Goal: Task Accomplishment & Management: Use online tool/utility

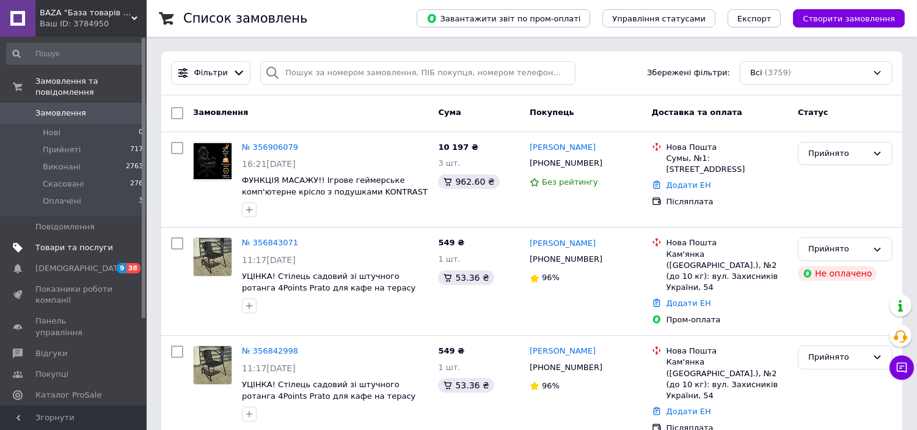
click at [93, 242] on span "Товари та послуги" at bounding box center [74, 247] width 78 height 11
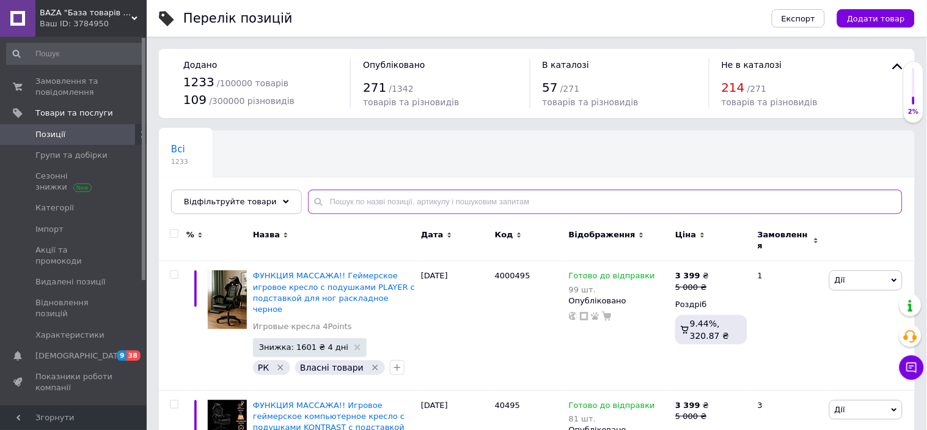
click at [353, 199] on input "text" at bounding box center [605, 201] width 595 height 24
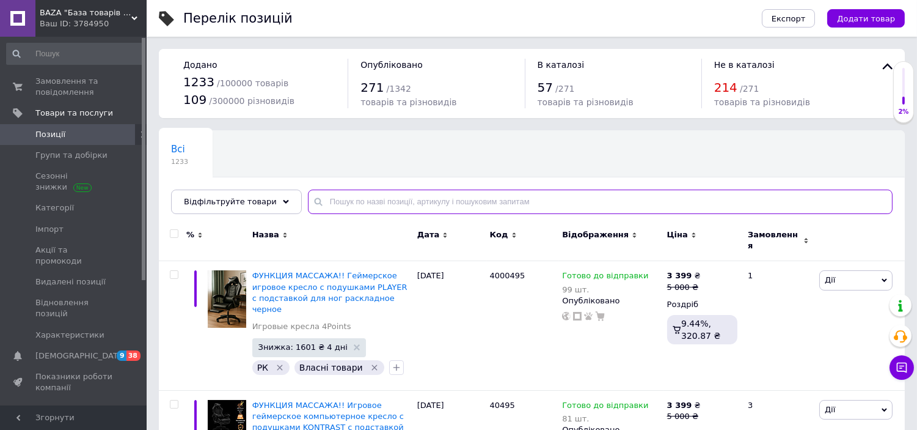
paste input "40037"
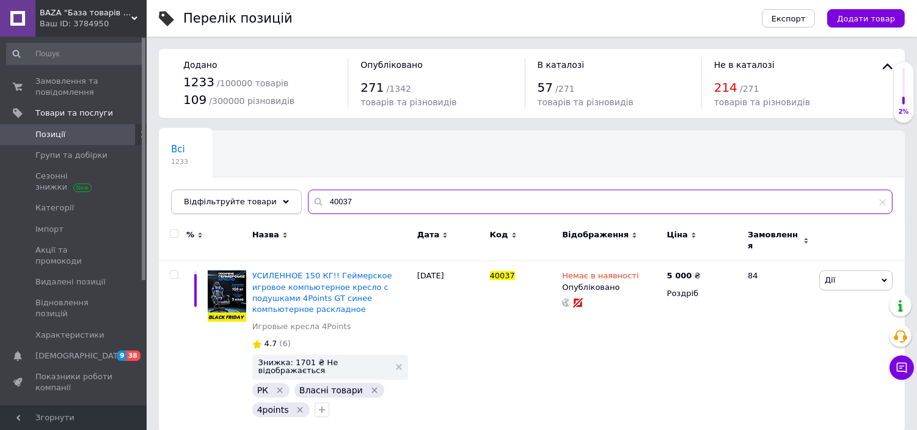
drag, startPoint x: 347, startPoint y: 200, endPoint x: 282, endPoint y: 199, distance: 65.4
click at [282, 199] on div "Відфільтруйте товари 40037" at bounding box center [532, 201] width 722 height 24
paste input "8"
click at [328, 197] on input "40038" at bounding box center [600, 201] width 585 height 24
drag, startPoint x: 348, startPoint y: 202, endPoint x: 257, endPoint y: 203, distance: 91.7
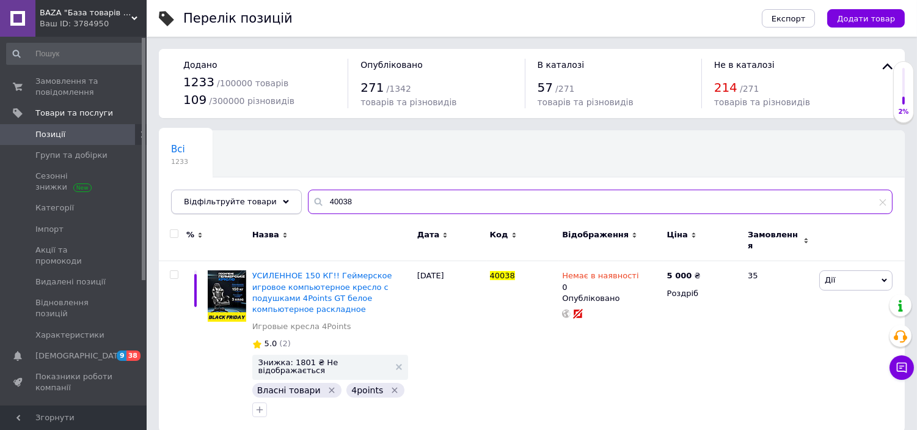
click at [257, 203] on div "Відфільтруйте товари 40038" at bounding box center [532, 201] width 722 height 24
paste input "6"
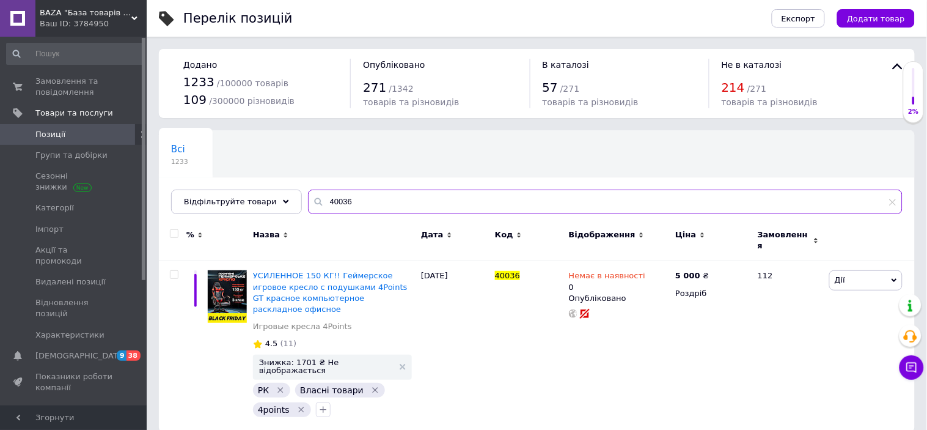
drag, startPoint x: 347, startPoint y: 200, endPoint x: 304, endPoint y: 202, distance: 42.8
click at [308, 202] on div "40036" at bounding box center [605, 201] width 595 height 24
paste input "151"
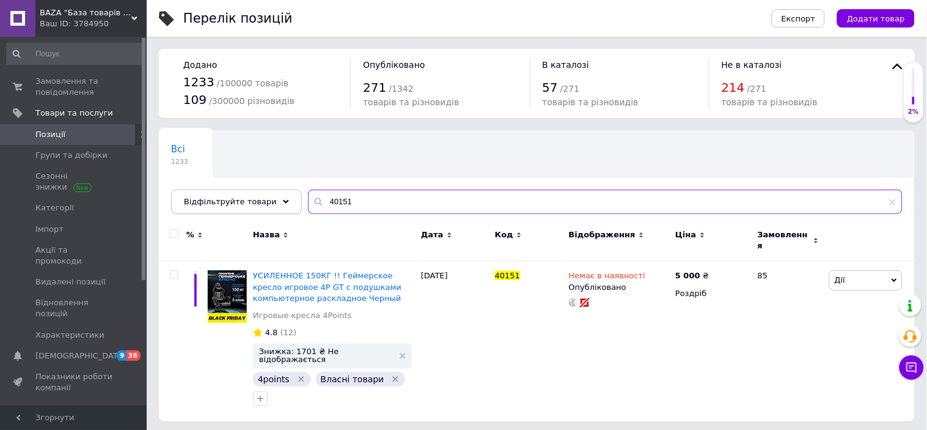
drag, startPoint x: 352, startPoint y: 197, endPoint x: 259, endPoint y: 200, distance: 92.9
click at [259, 200] on div "Відфільтруйте товари 40151" at bounding box center [536, 201] width 731 height 24
paste input "040"
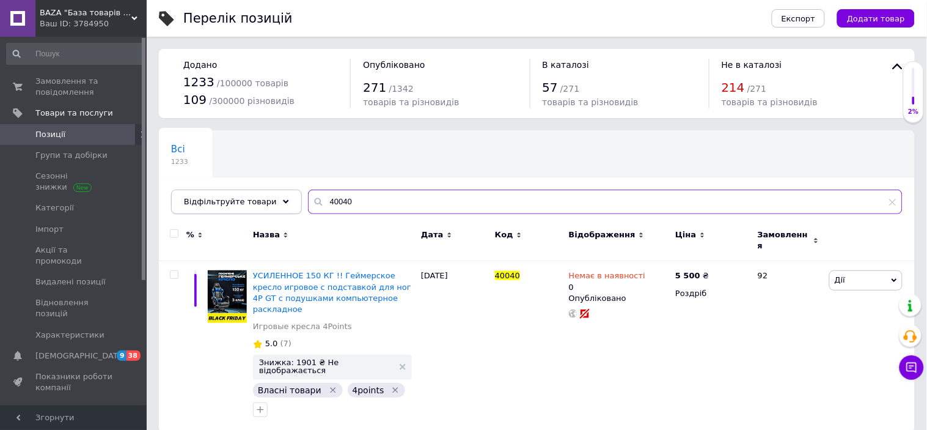
drag, startPoint x: 354, startPoint y: 205, endPoint x: 281, endPoint y: 209, distance: 73.4
click at [281, 209] on div "Відфільтруйте товари 40040" at bounding box center [536, 201] width 731 height 24
paste input "39"
drag, startPoint x: 352, startPoint y: 199, endPoint x: 280, endPoint y: 200, distance: 72.1
click at [280, 200] on div "Відфільтруйте товари 40039" at bounding box center [536, 201] width 731 height 24
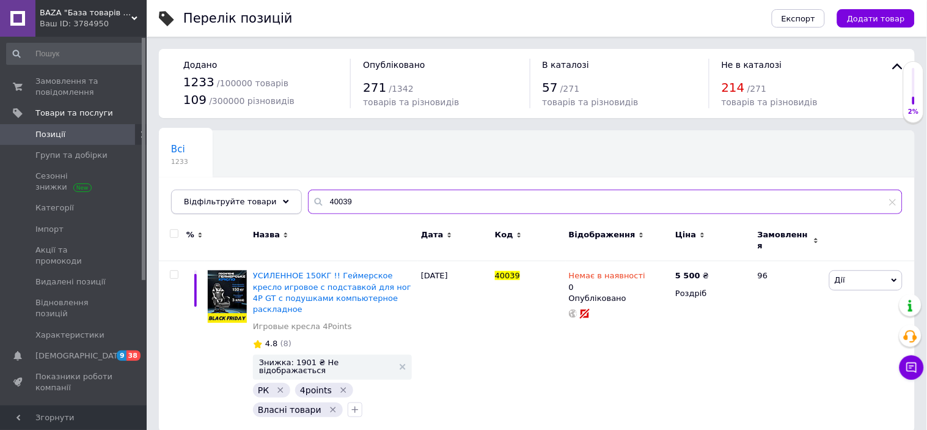
paste input "5"
drag, startPoint x: 297, startPoint y: 214, endPoint x: 288, endPoint y: 214, distance: 8.6
click at [288, 214] on div "Всі 1233 Ok Відфільтровано... Зберегти Нічого не знайдено Можливо, помилка у сл…" at bounding box center [537, 172] width 756 height 84
paste input "41"
drag, startPoint x: 359, startPoint y: 203, endPoint x: 326, endPoint y: 199, distance: 33.9
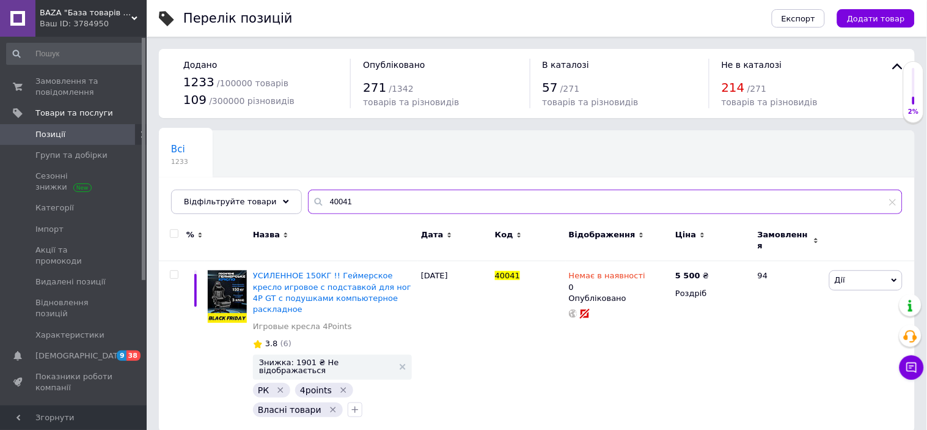
click at [308, 205] on div "40041" at bounding box center [605, 201] width 595 height 24
paste input "н00000037"
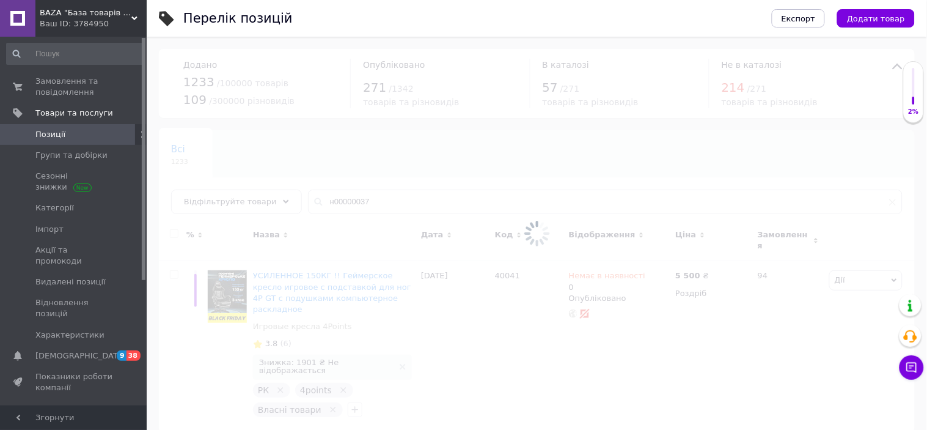
click at [321, 199] on div at bounding box center [537, 233] width 780 height 393
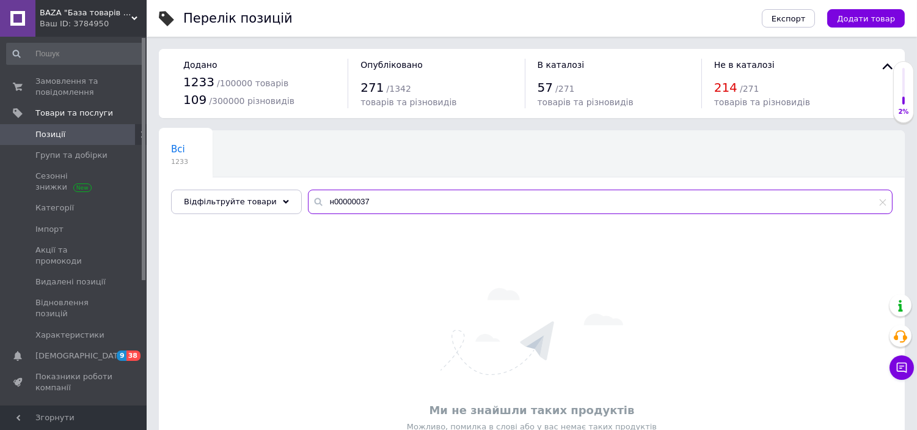
click at [320, 200] on input "н00000037" at bounding box center [600, 201] width 585 height 24
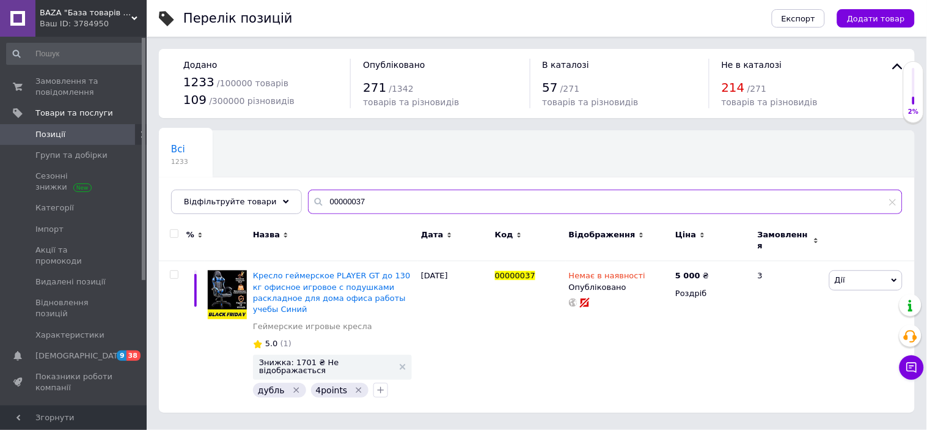
drag, startPoint x: 346, startPoint y: 202, endPoint x: 296, endPoint y: 202, distance: 50.7
click at [308, 202] on input "00000037" at bounding box center [605, 201] width 595 height 24
paste input "н00000038"
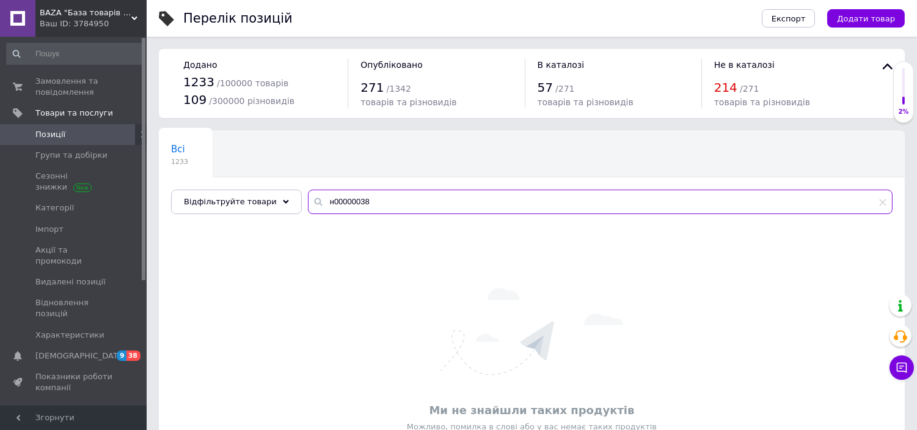
drag, startPoint x: 321, startPoint y: 200, endPoint x: 309, endPoint y: 202, distance: 12.4
click at [309, 202] on div "н00000038" at bounding box center [600, 201] width 585 height 24
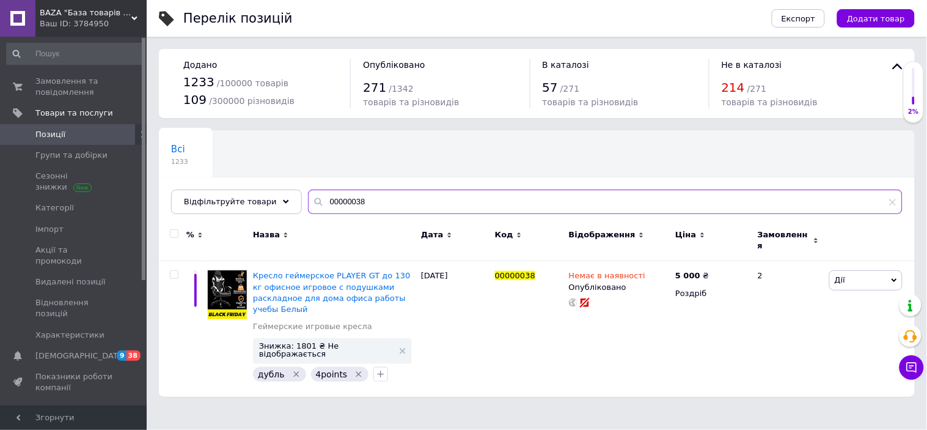
drag, startPoint x: 359, startPoint y: 199, endPoint x: 346, endPoint y: 202, distance: 13.8
click at [346, 202] on input "00000038" at bounding box center [605, 201] width 595 height 24
drag, startPoint x: 347, startPoint y: 205, endPoint x: 337, endPoint y: 205, distance: 9.8
click at [337, 205] on input "00000036" at bounding box center [605, 201] width 595 height 24
drag, startPoint x: 337, startPoint y: 200, endPoint x: 368, endPoint y: 200, distance: 31.8
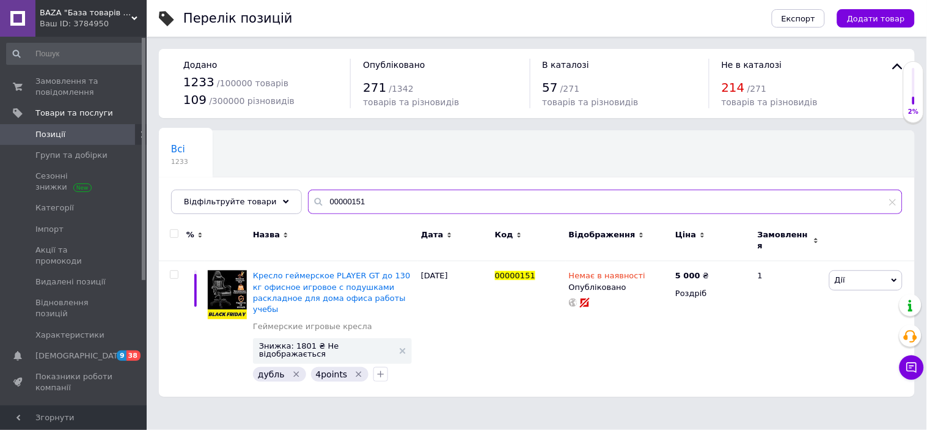
click at [368, 200] on input "00000151" at bounding box center [605, 201] width 595 height 24
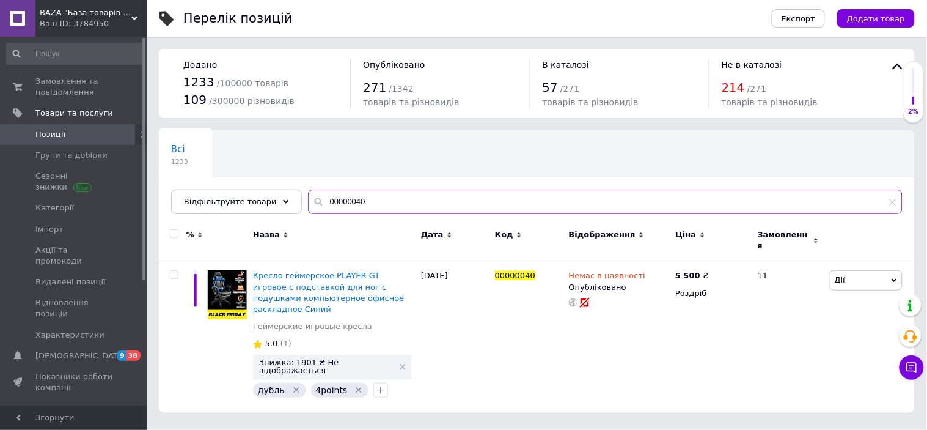
click at [341, 205] on input "00000040" at bounding box center [605, 201] width 595 height 24
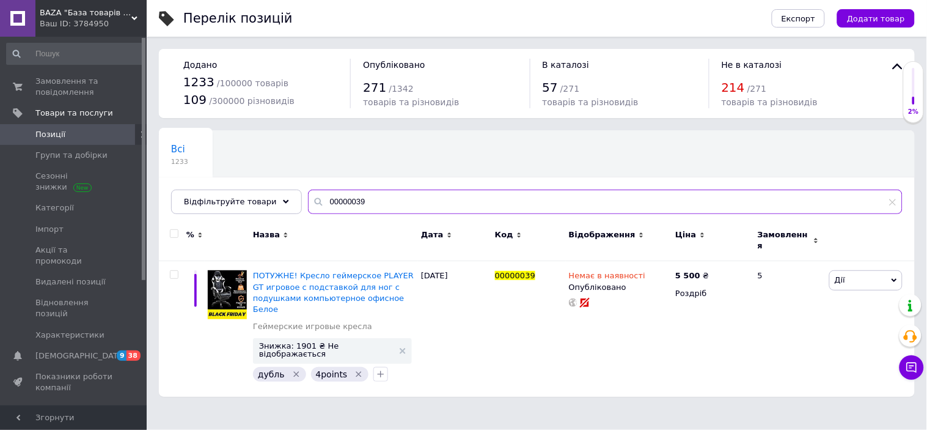
drag, startPoint x: 357, startPoint y: 202, endPoint x: 345, endPoint y: 206, distance: 12.2
click at [345, 206] on input "00000039" at bounding box center [605, 201] width 595 height 24
drag, startPoint x: 350, startPoint y: 203, endPoint x: 342, endPoint y: 205, distance: 8.0
click at [342, 205] on input "00000035" at bounding box center [605, 201] width 595 height 24
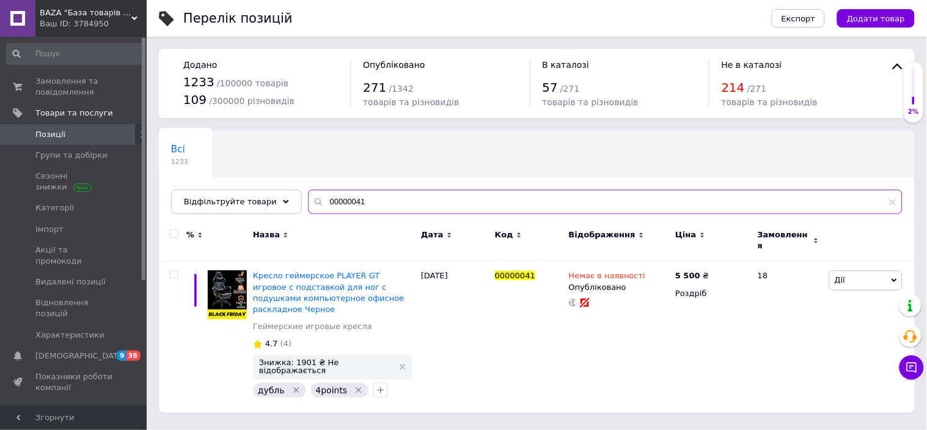
paste input "10000437"
drag, startPoint x: 362, startPoint y: 204, endPoint x: 292, endPoint y: 204, distance: 70.3
click at [308, 204] on input "00000041" at bounding box center [605, 201] width 595 height 24
drag, startPoint x: 345, startPoint y: 203, endPoint x: 285, endPoint y: 202, distance: 59.9
click at [285, 202] on div "Відфільтруйте товари 10000437" at bounding box center [536, 201] width 731 height 24
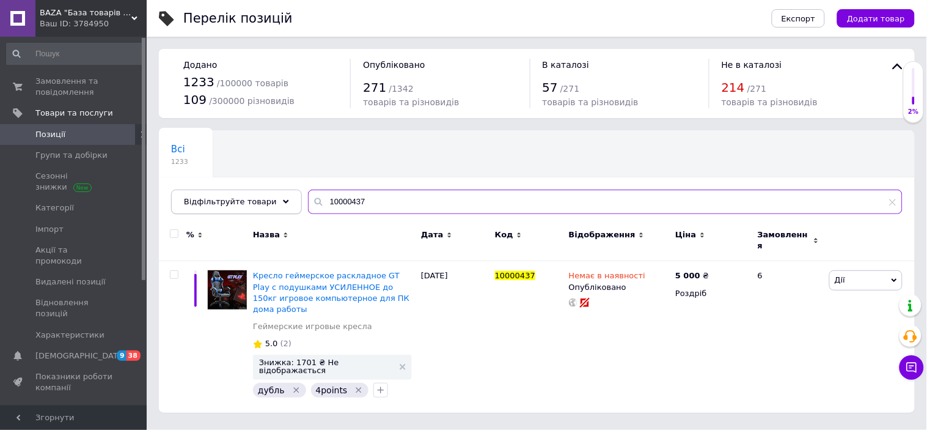
paste input "8"
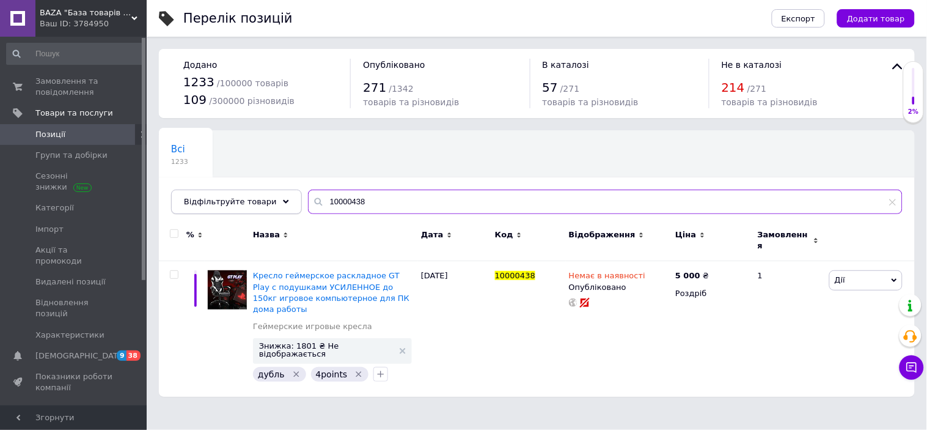
paste input "6"
drag, startPoint x: 357, startPoint y: 200, endPoint x: 283, endPoint y: 191, distance: 74.5
click at [283, 191] on div "Відфільтруйте товари 10000438" at bounding box center [536, 201] width 731 height 24
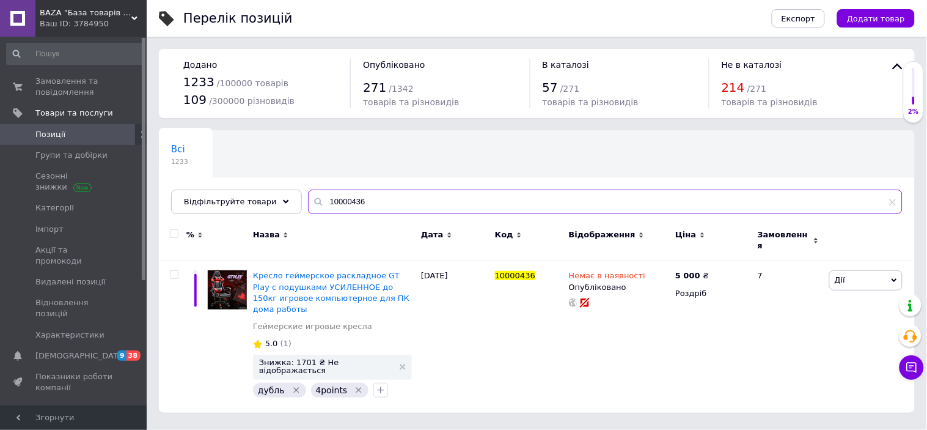
drag, startPoint x: 357, startPoint y: 200, endPoint x: 295, endPoint y: 203, distance: 61.8
click at [308, 203] on input "10000436" at bounding box center [605, 201] width 595 height 24
paste input "4151"
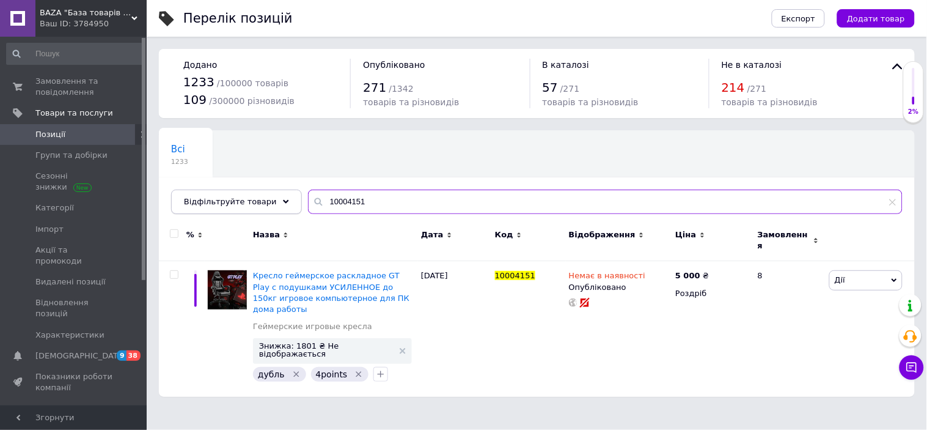
drag, startPoint x: 364, startPoint y: 203, endPoint x: 279, endPoint y: 202, distance: 84.9
click at [279, 202] on div "Відфільтруйте товари 10004151" at bounding box center [536, 201] width 731 height 24
paste input "0440"
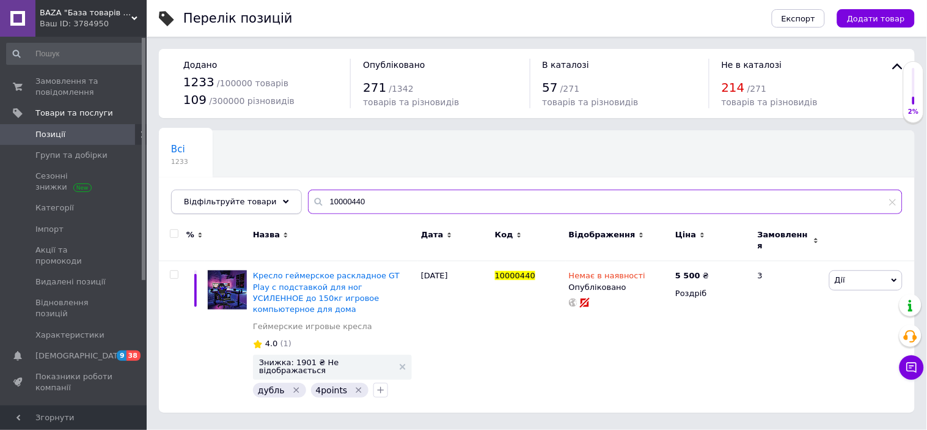
drag, startPoint x: 350, startPoint y: 202, endPoint x: 257, endPoint y: 205, distance: 92.9
click at [257, 205] on div "Відфільтруйте товари 10000440" at bounding box center [536, 201] width 731 height 24
paste input "39"
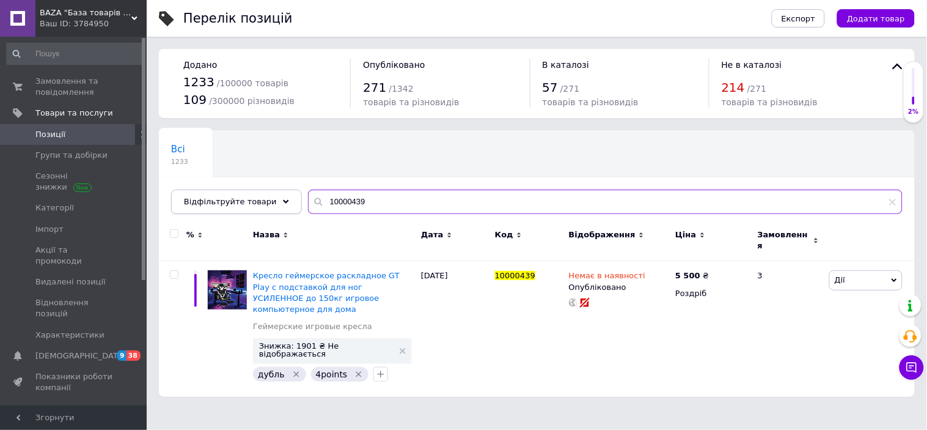
drag, startPoint x: 312, startPoint y: 199, endPoint x: 282, endPoint y: 199, distance: 29.9
click at [282, 199] on div "Відфільтруйте товари 10000439" at bounding box center [536, 201] width 731 height 24
paste input "5"
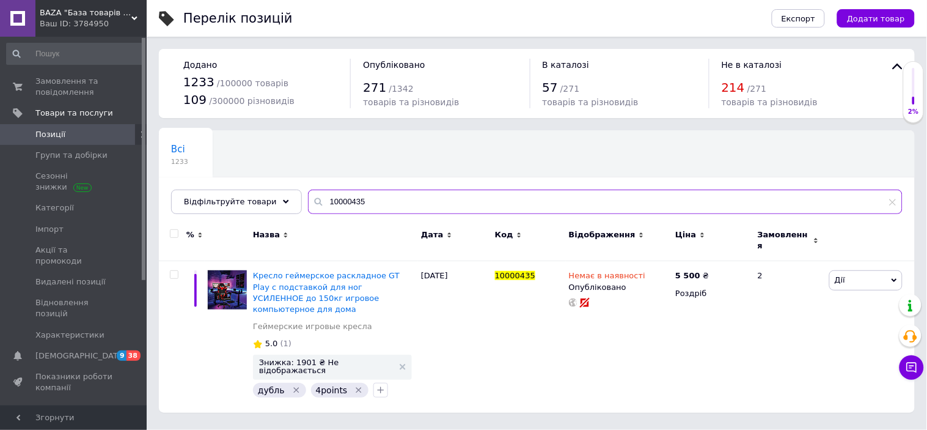
drag, startPoint x: 356, startPoint y: 205, endPoint x: 301, endPoint y: 204, distance: 55.0
click at [308, 204] on div "10000435" at bounding box center [605, 201] width 595 height 24
paste input "41"
type input "10000441"
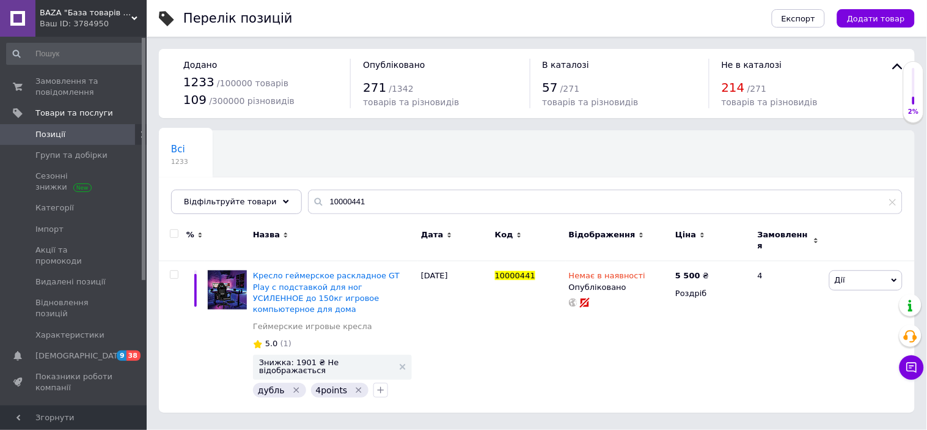
click at [66, 10] on span "BAZA "База товарів з [GEOGRAPHIC_DATA]"" at bounding box center [86, 12] width 92 height 11
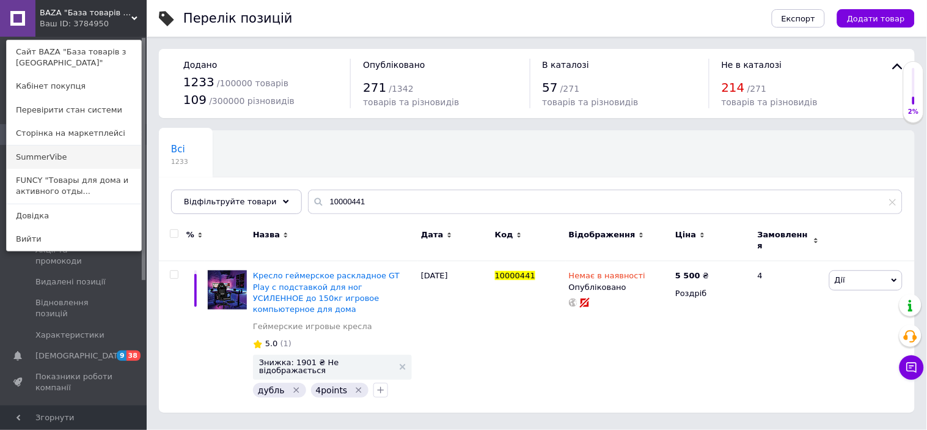
click at [51, 154] on link "SummerVibe" at bounding box center [74, 156] width 134 height 23
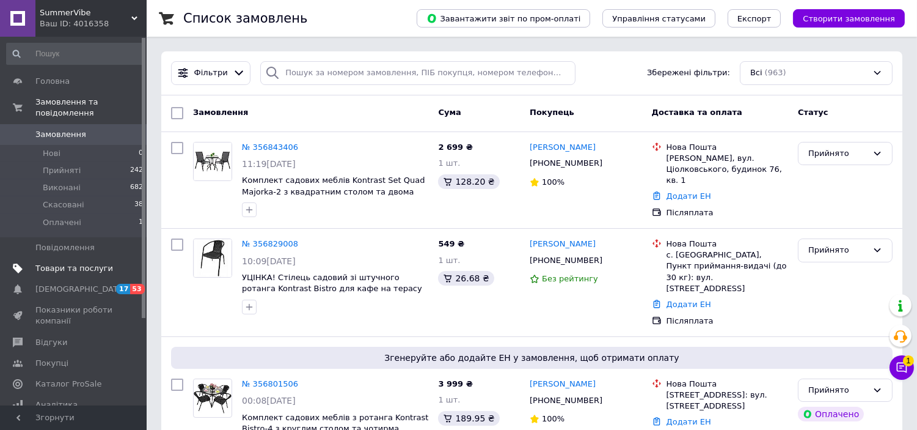
click at [86, 263] on span "Товари та послуги" at bounding box center [74, 268] width 78 height 11
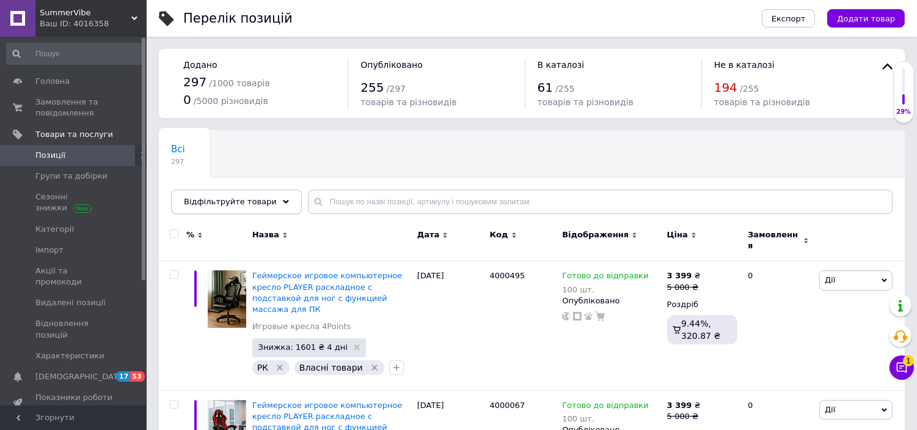
click at [258, 208] on div "Відфільтруйте товари" at bounding box center [236, 201] width 131 height 24
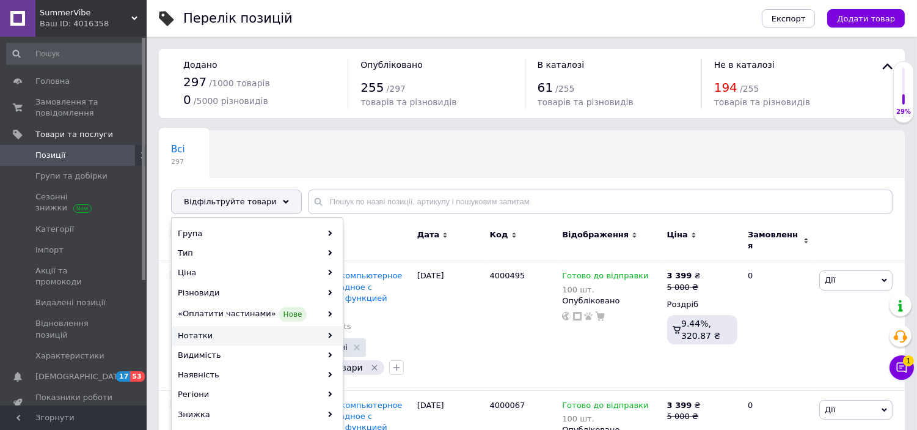
click at [224, 332] on div "Нотатки" at bounding box center [257, 336] width 170 height 20
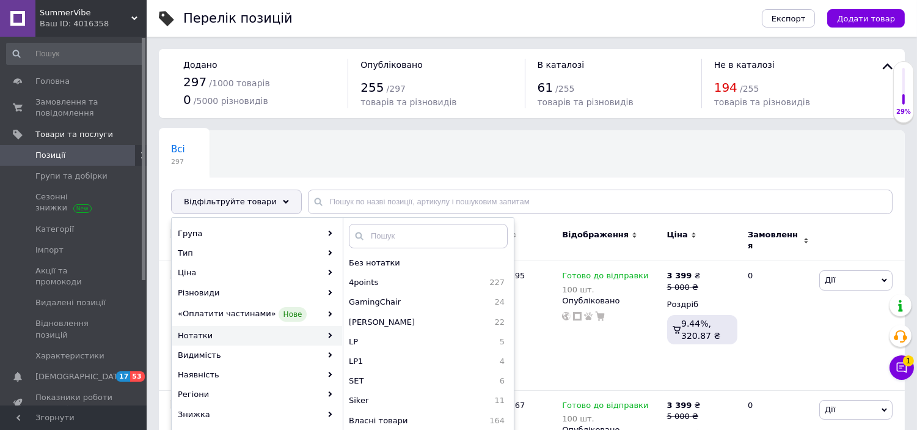
click at [223, 332] on div "Нотатки" at bounding box center [257, 336] width 170 height 20
click at [347, 204] on input "text" at bounding box center [600, 201] width 585 height 24
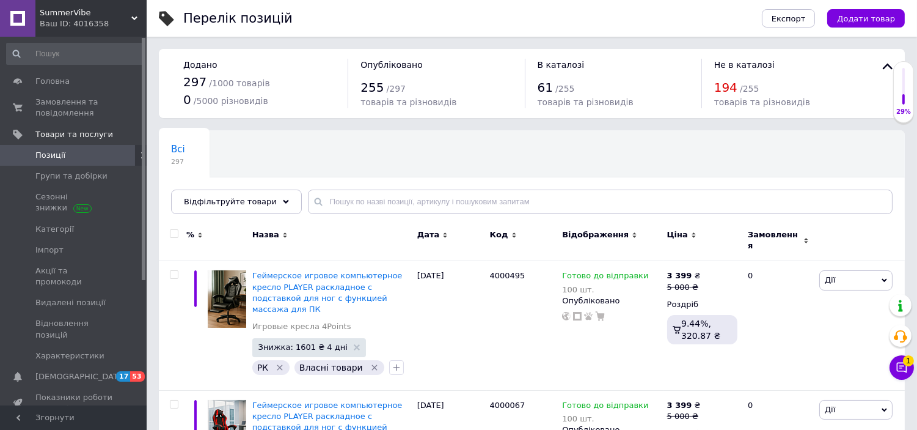
click at [393, 185] on div "Всі 297 Ok Відфільтровано... Зберегти" at bounding box center [532, 178] width 746 height 101
click at [334, 203] on input "text" at bounding box center [600, 201] width 585 height 24
paste input "40037"
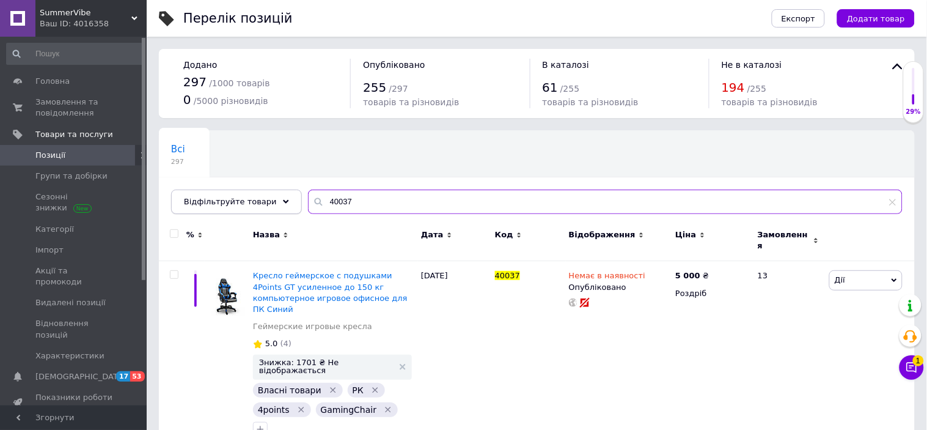
drag, startPoint x: 351, startPoint y: 199, endPoint x: 276, endPoint y: 196, distance: 75.2
click at [276, 196] on div "Відфільтруйте товари 40037" at bounding box center [536, 201] width 731 height 24
paste input "8"
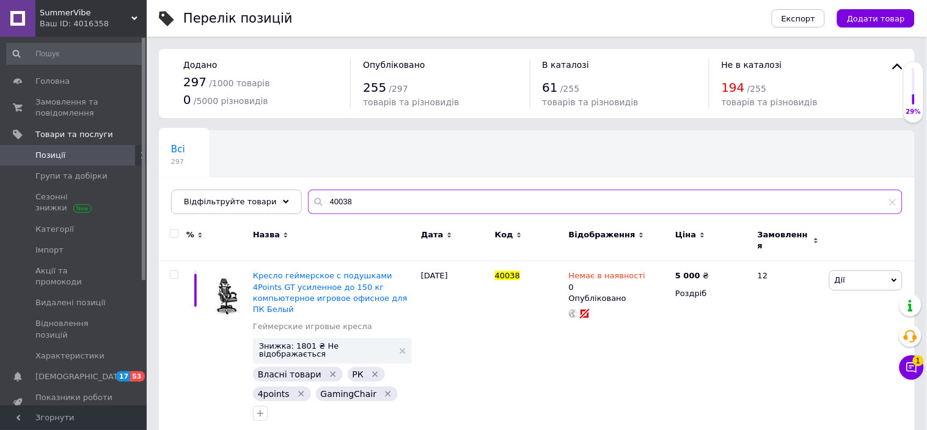
drag, startPoint x: 340, startPoint y: 206, endPoint x: 332, endPoint y: 208, distance: 8.7
click at [332, 208] on input "40038" at bounding box center [605, 201] width 595 height 24
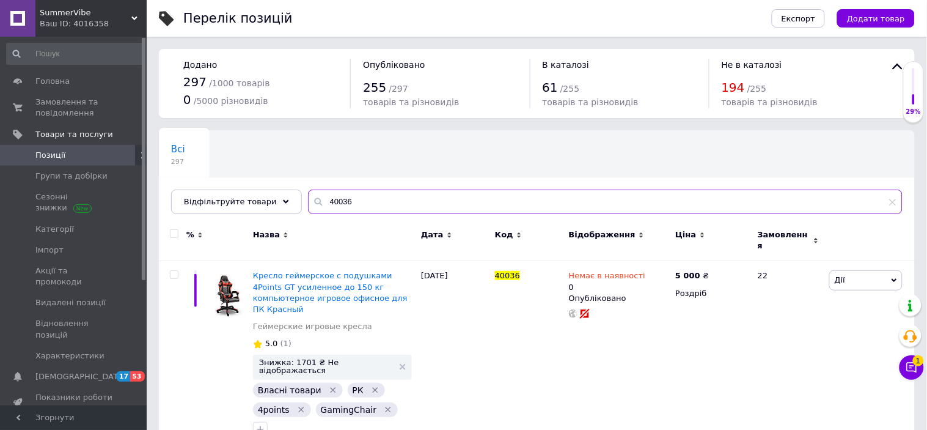
drag, startPoint x: 323, startPoint y: 202, endPoint x: 356, endPoint y: 199, distance: 33.8
click at [356, 199] on input "40036" at bounding box center [605, 201] width 595 height 24
drag, startPoint x: 324, startPoint y: 203, endPoint x: 347, endPoint y: 202, distance: 22.6
click at [347, 202] on input "40151" at bounding box center [605, 201] width 595 height 24
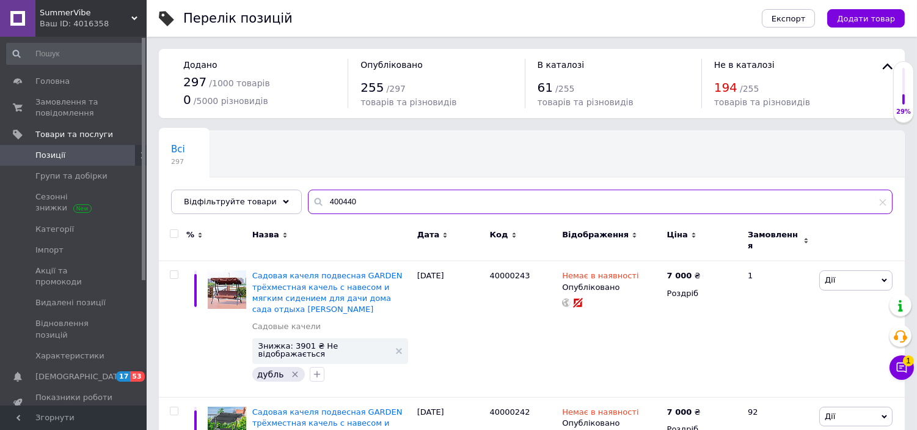
click at [337, 198] on input "400440" at bounding box center [600, 201] width 585 height 24
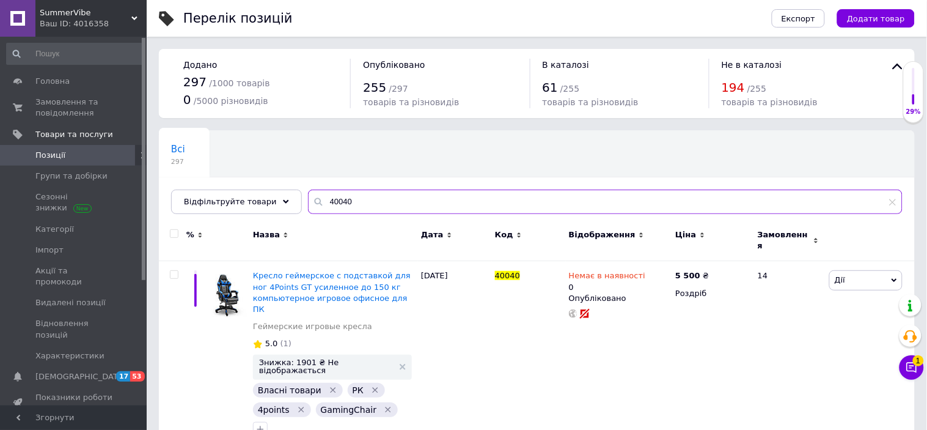
drag, startPoint x: 329, startPoint y: 198, endPoint x: 362, endPoint y: 203, distance: 33.4
click at [362, 203] on input "40040" at bounding box center [605, 201] width 595 height 24
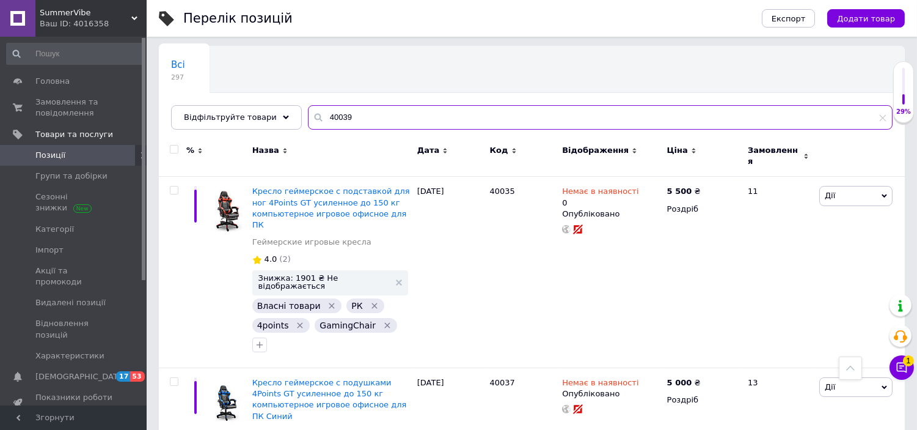
scroll to position [68, 0]
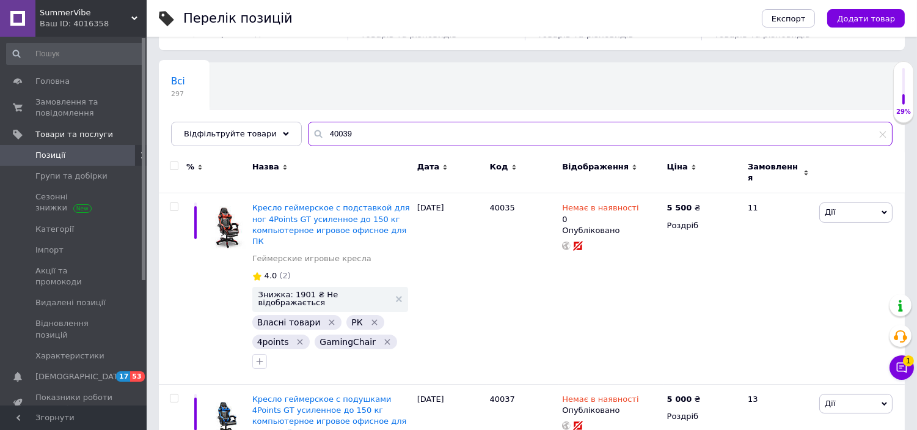
drag, startPoint x: 340, startPoint y: 131, endPoint x: 326, endPoint y: 139, distance: 16.1
click at [326, 139] on input "40039" at bounding box center [600, 134] width 585 height 24
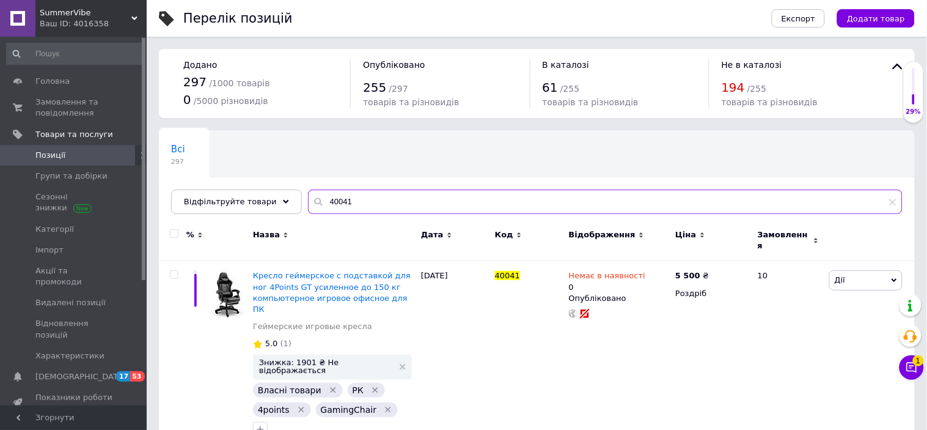
drag, startPoint x: 337, startPoint y: 202, endPoint x: 299, endPoint y: 203, distance: 37.9
click at [308, 203] on div "40041" at bounding box center [605, 201] width 595 height 24
paste input "н00000037"
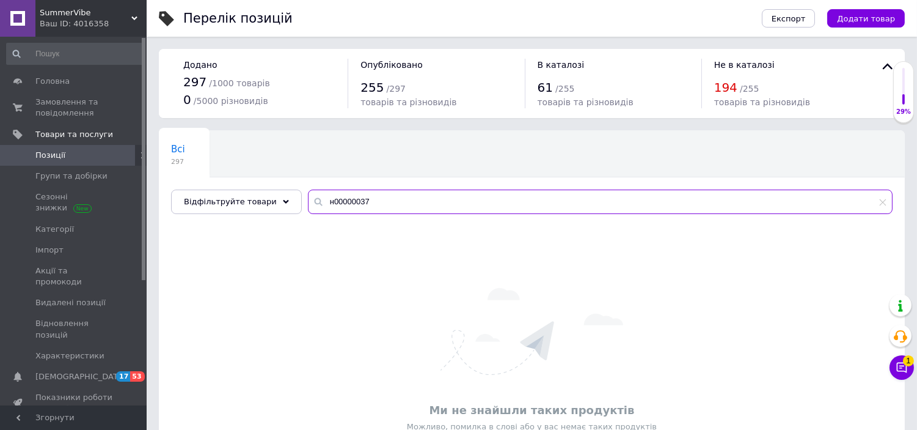
drag, startPoint x: 317, startPoint y: 236, endPoint x: 309, endPoint y: 203, distance: 33.2
click at [309, 203] on input "н00000037" at bounding box center [600, 201] width 585 height 24
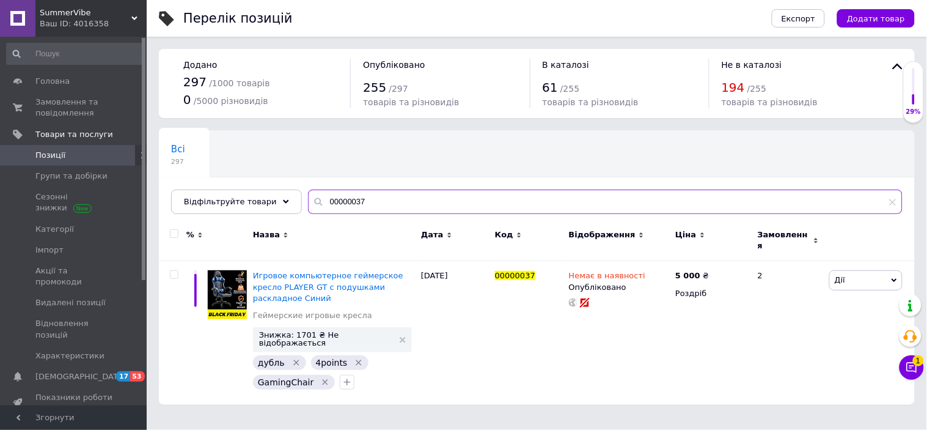
drag, startPoint x: 346, startPoint y: 200, endPoint x: 367, endPoint y: 200, distance: 20.8
click at [367, 200] on input "00000037" at bounding box center [605, 201] width 595 height 24
drag, startPoint x: 346, startPoint y: 202, endPoint x: 361, endPoint y: 200, distance: 15.4
click at [361, 202] on input "00000038" at bounding box center [605, 201] width 595 height 24
drag, startPoint x: 338, startPoint y: 200, endPoint x: 365, endPoint y: 198, distance: 27.0
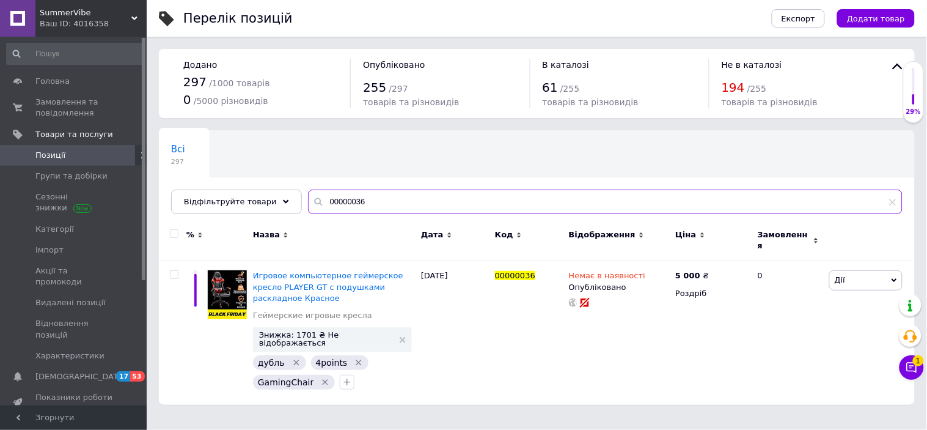
click at [365, 198] on input "00000036" at bounding box center [605, 201] width 595 height 24
drag, startPoint x: 336, startPoint y: 202, endPoint x: 358, endPoint y: 202, distance: 22.0
click at [358, 202] on input "00000151" at bounding box center [605, 201] width 595 height 24
drag, startPoint x: 340, startPoint y: 202, endPoint x: 357, endPoint y: 197, distance: 17.8
click at [357, 200] on input "00000040" at bounding box center [605, 201] width 595 height 24
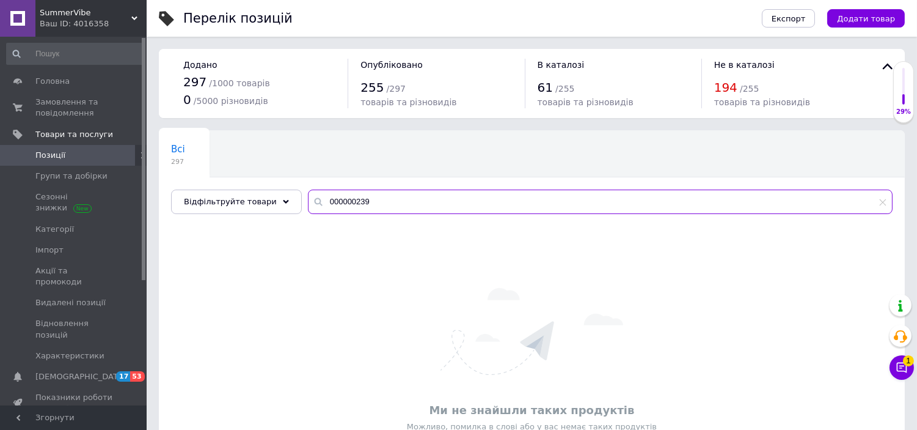
click at [346, 198] on input "000000239" at bounding box center [600, 201] width 585 height 24
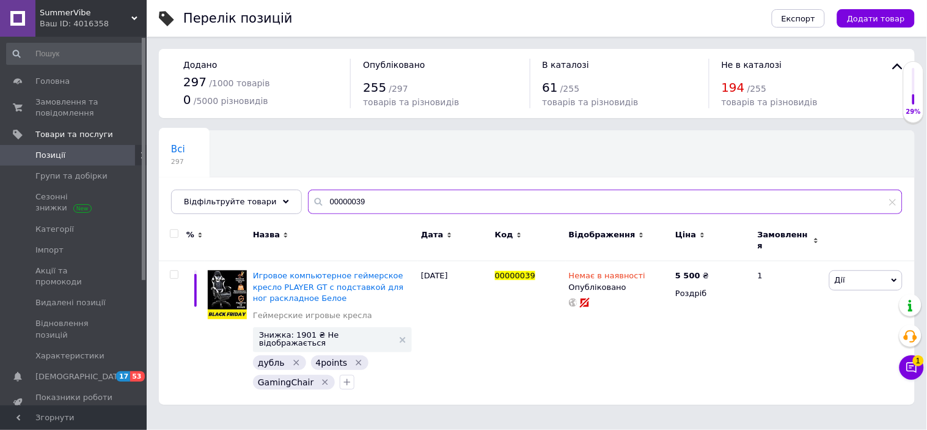
drag, startPoint x: 346, startPoint y: 200, endPoint x: 363, endPoint y: 206, distance: 17.6
click at [363, 206] on input "00000039" at bounding box center [605, 201] width 595 height 24
drag, startPoint x: 343, startPoint y: 200, endPoint x: 359, endPoint y: 206, distance: 17.4
click at [359, 206] on input "00000035" at bounding box center [605, 201] width 595 height 24
drag, startPoint x: 356, startPoint y: 198, endPoint x: 265, endPoint y: 200, distance: 91.7
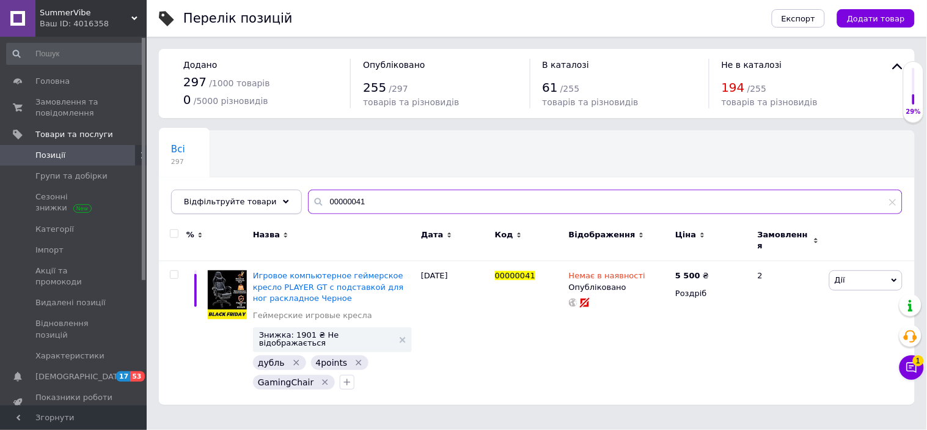
click at [265, 200] on div "Відфільтруйте товари 00000041" at bounding box center [536, 201] width 731 height 24
paste input "10000437"
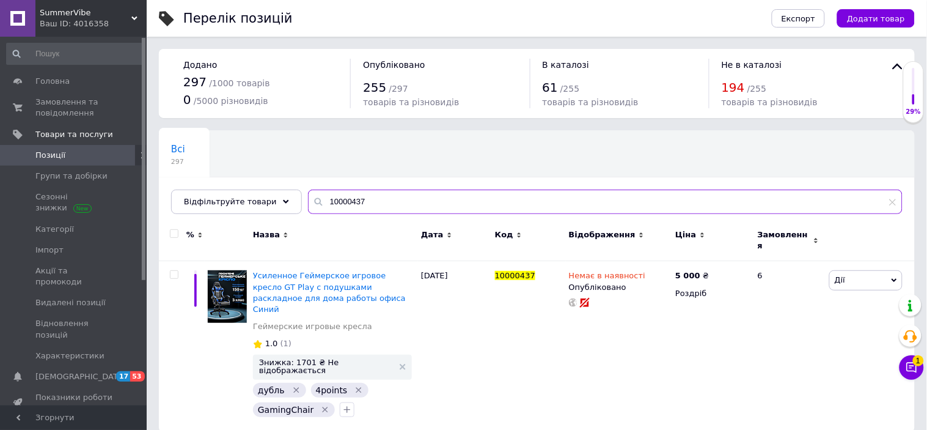
drag, startPoint x: 346, startPoint y: 202, endPoint x: 356, endPoint y: 200, distance: 10.1
click at [356, 202] on input "10000437" at bounding box center [605, 201] width 595 height 24
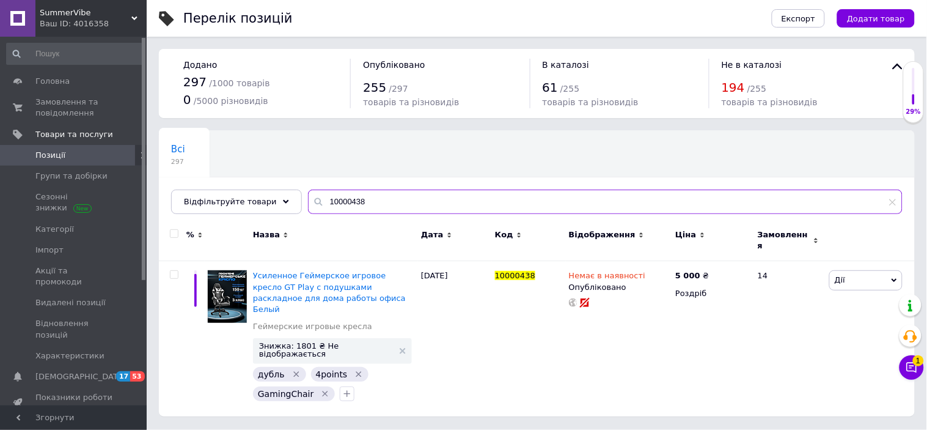
drag, startPoint x: 345, startPoint y: 202, endPoint x: 356, endPoint y: 199, distance: 10.8
click at [356, 200] on input "10000438" at bounding box center [605, 201] width 595 height 24
drag, startPoint x: 337, startPoint y: 200, endPoint x: 344, endPoint y: 199, distance: 7.4
click at [348, 199] on input "10000436" at bounding box center [605, 201] width 595 height 24
click at [334, 199] on input "10000436" at bounding box center [605, 201] width 595 height 24
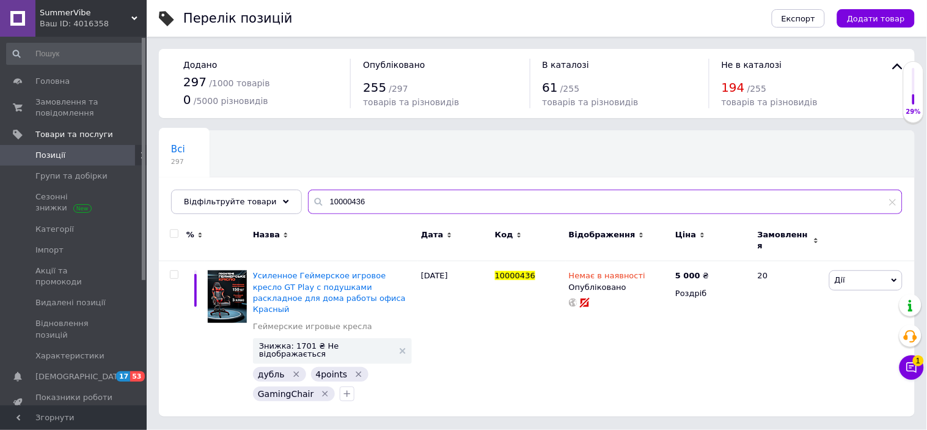
drag, startPoint x: 337, startPoint y: 200, endPoint x: 359, endPoint y: 199, distance: 22.1
click at [359, 199] on input "10000436" at bounding box center [605, 201] width 595 height 24
drag, startPoint x: 332, startPoint y: 202, endPoint x: 369, endPoint y: 197, distance: 37.0
click at [369, 197] on input "10000436" at bounding box center [605, 201] width 595 height 24
drag, startPoint x: 333, startPoint y: 199, endPoint x: 364, endPoint y: 202, distance: 30.7
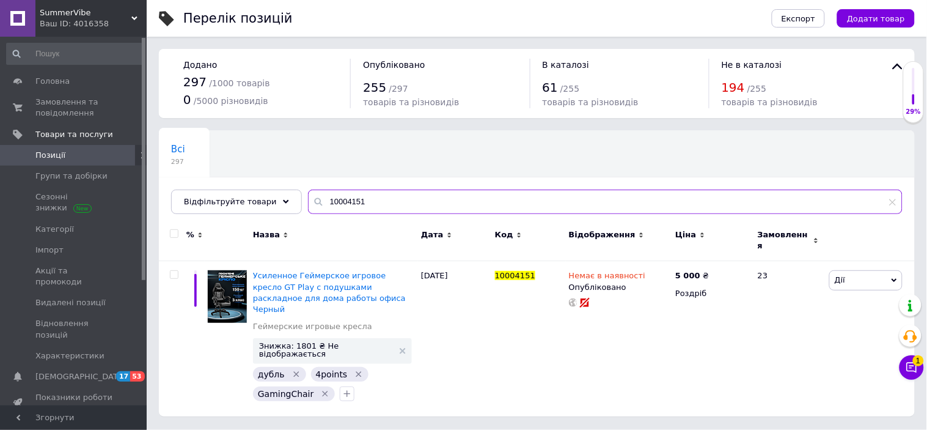
click at [364, 202] on input "10004151" at bounding box center [605, 201] width 595 height 24
click at [345, 199] on input "10000440" at bounding box center [605, 201] width 595 height 24
drag, startPoint x: 343, startPoint y: 200, endPoint x: 373, endPoint y: 198, distance: 30.0
click at [373, 200] on input "10000440" at bounding box center [605, 201] width 595 height 24
drag, startPoint x: 345, startPoint y: 203, endPoint x: 357, endPoint y: 203, distance: 11.6
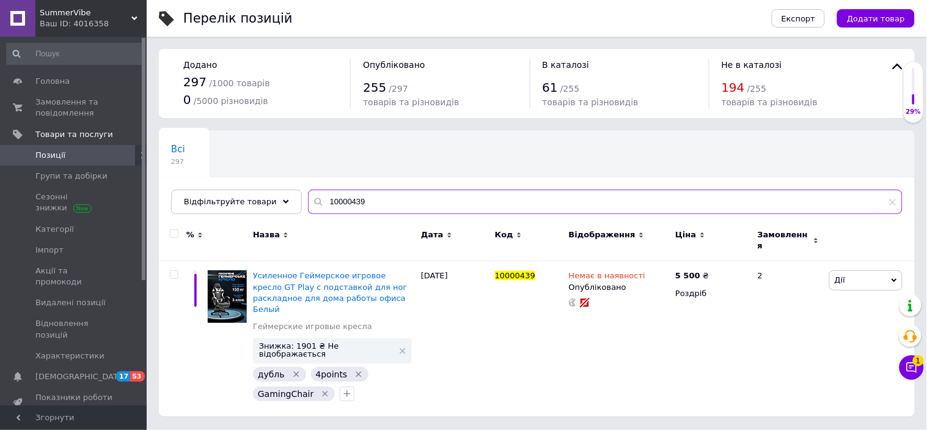
click at [357, 203] on input "10000439" at bounding box center [605, 201] width 595 height 24
drag, startPoint x: 340, startPoint y: 199, endPoint x: 359, endPoint y: 199, distance: 19.0
click at [359, 202] on input "10000435" at bounding box center [605, 201] width 595 height 24
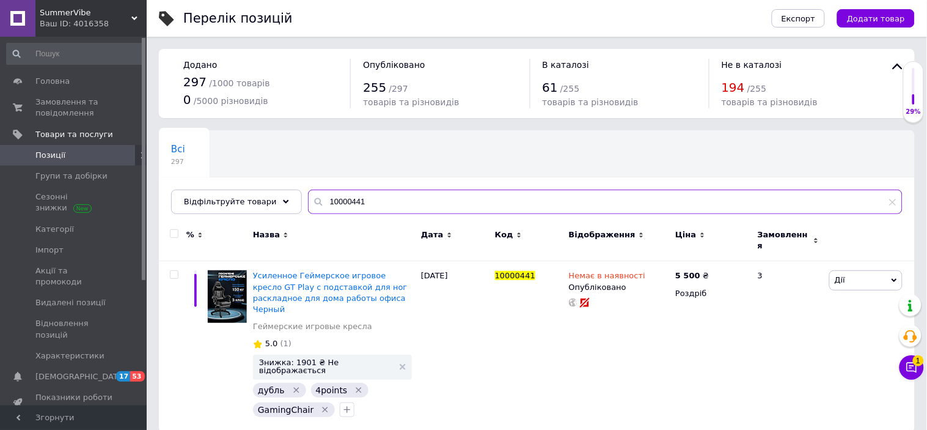
type input "10000441"
